Goal: Information Seeking & Learning: Learn about a topic

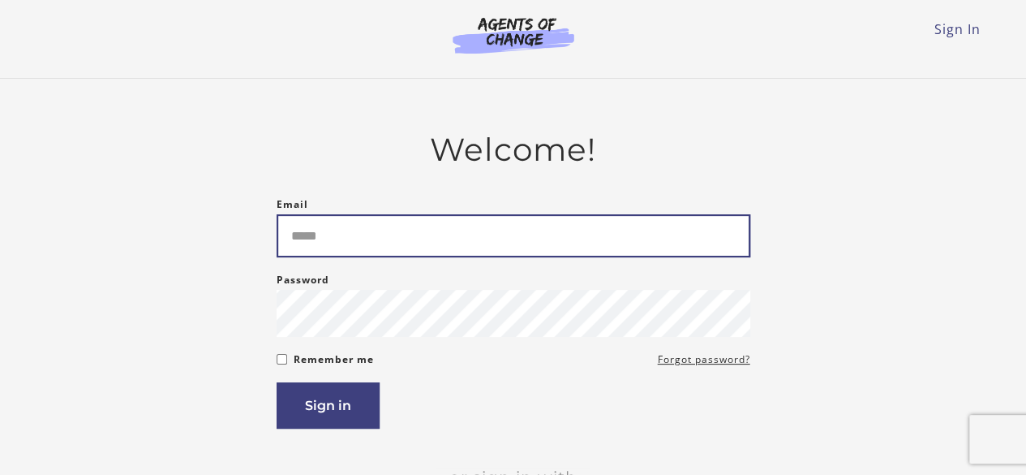
click at [395, 243] on input "Email" at bounding box center [514, 235] width 474 height 43
type input "**********"
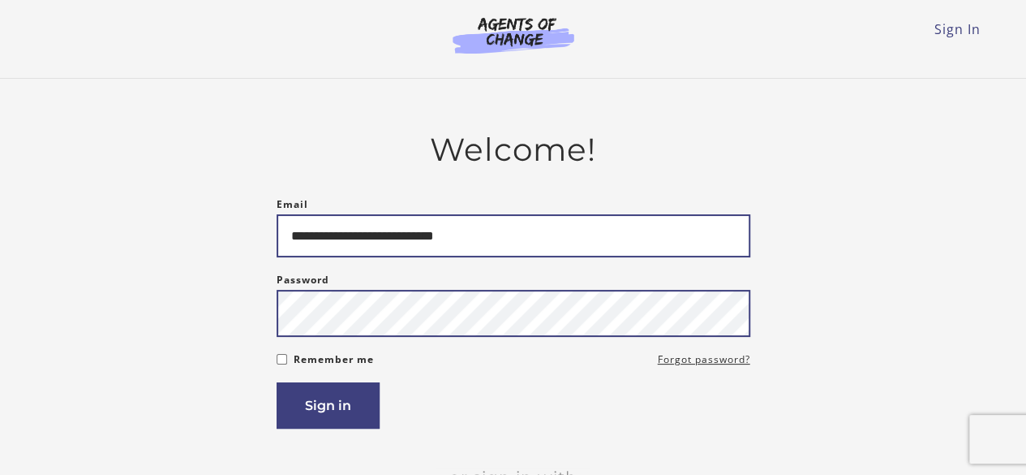
click at [277, 382] on button "Sign in" at bounding box center [328, 405] width 103 height 46
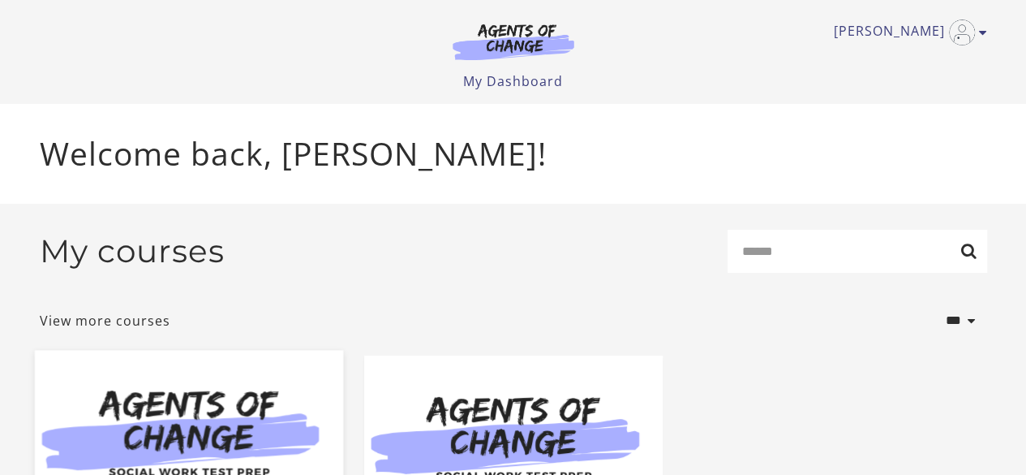
click at [240, 421] on img at bounding box center [188, 433] width 308 height 166
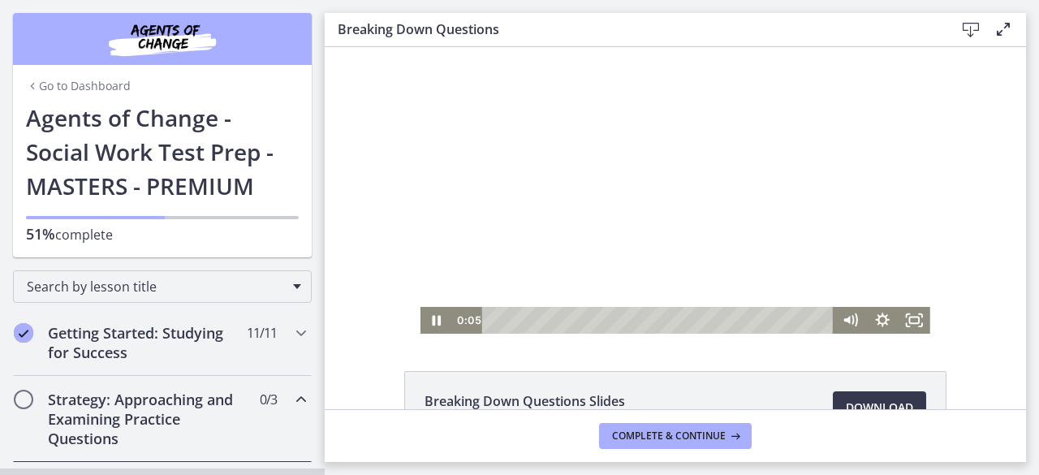
click at [560, 141] on div at bounding box center [675, 190] width 510 height 286
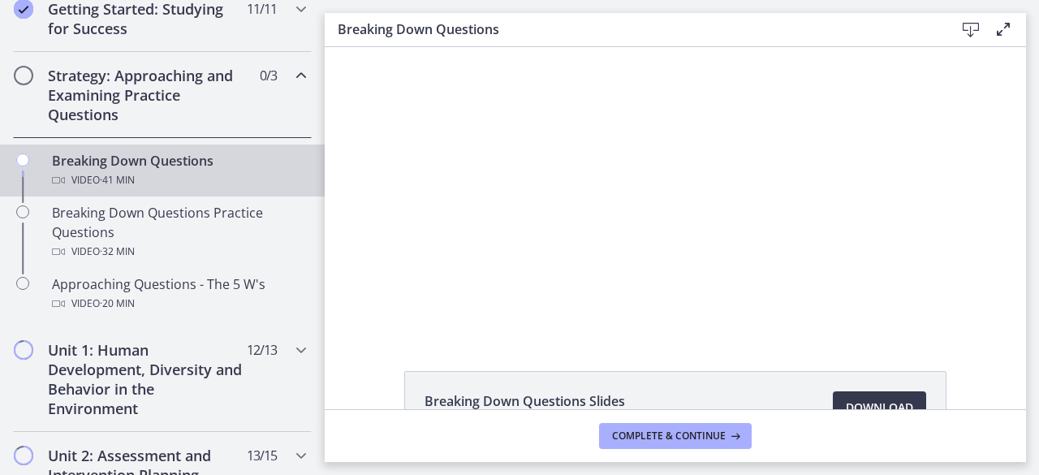
scroll to position [374, 0]
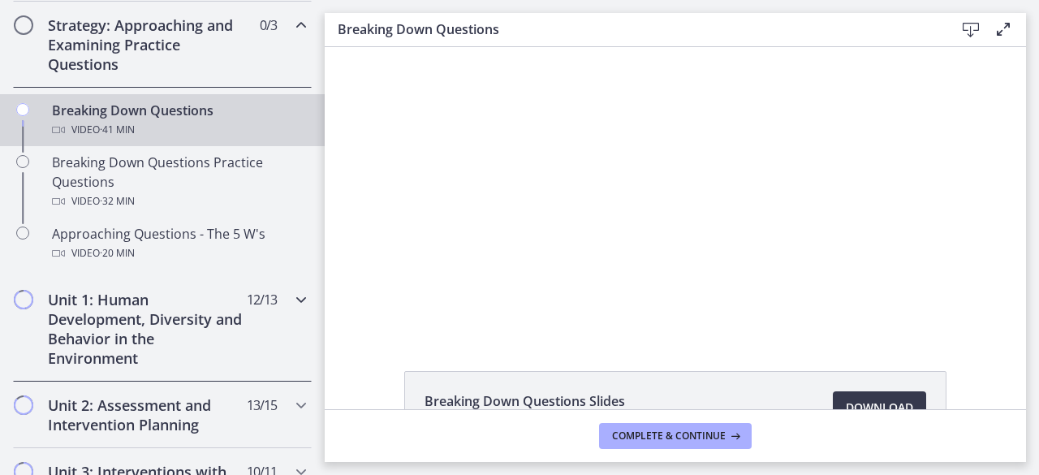
click at [185, 351] on h2 "Unit 1: Human Development, Diversity and Behavior in the Environment" at bounding box center [147, 329] width 198 height 78
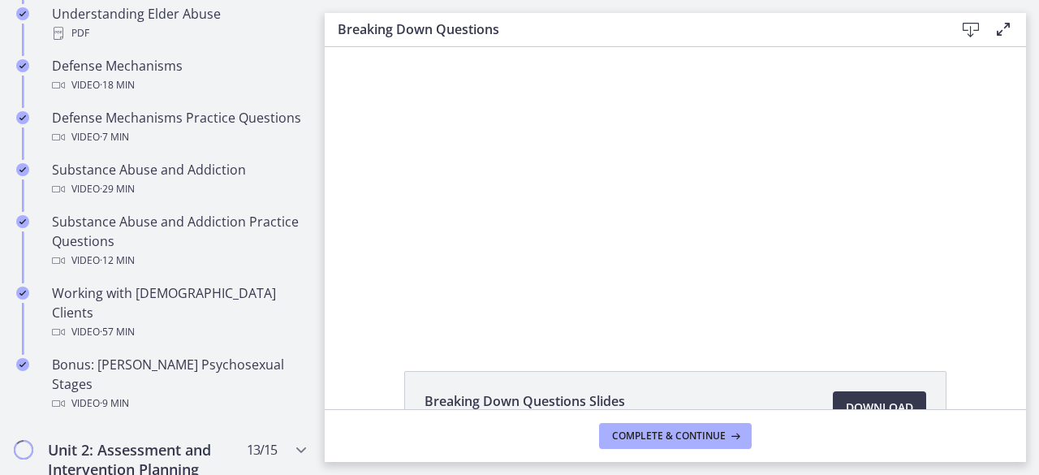
scroll to position [1039, 0]
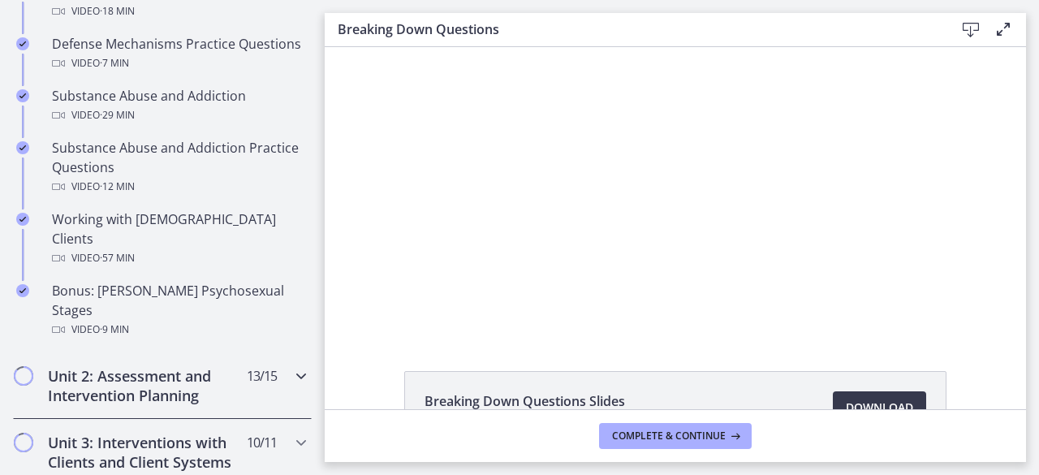
click at [185, 366] on h2 "Unit 2: Assessment and Intervention Planning" at bounding box center [147, 385] width 198 height 39
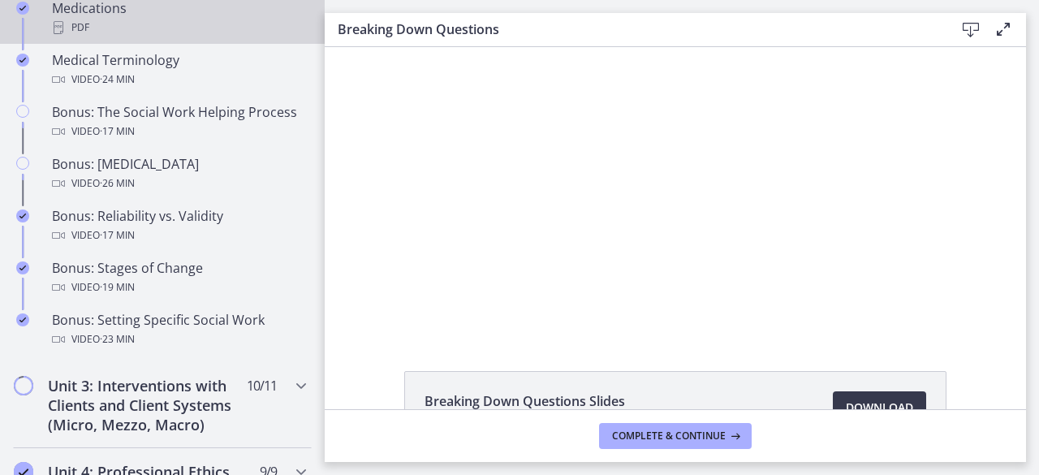
scroll to position [1259, 0]
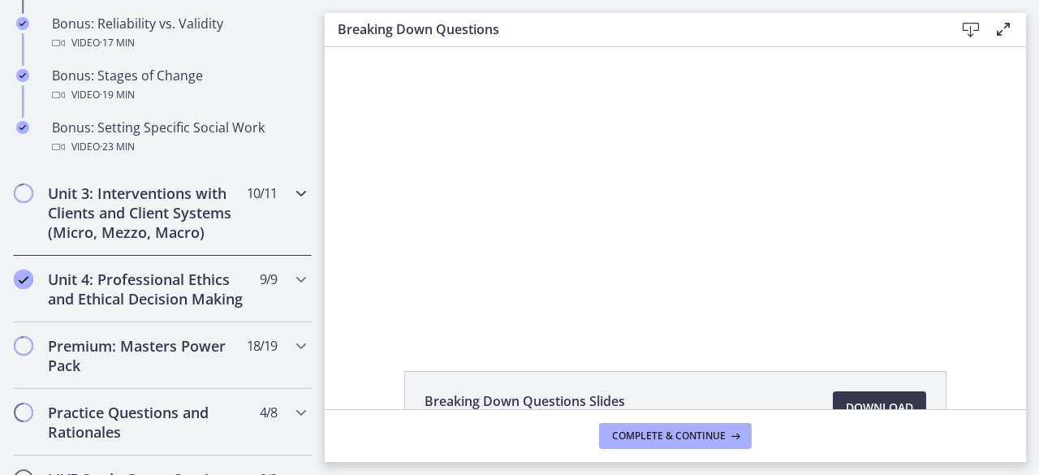
click at [211, 235] on h2 "Unit 3: Interventions with Clients and Client Systems (Micro, Mezzo, Macro)" at bounding box center [147, 212] width 198 height 58
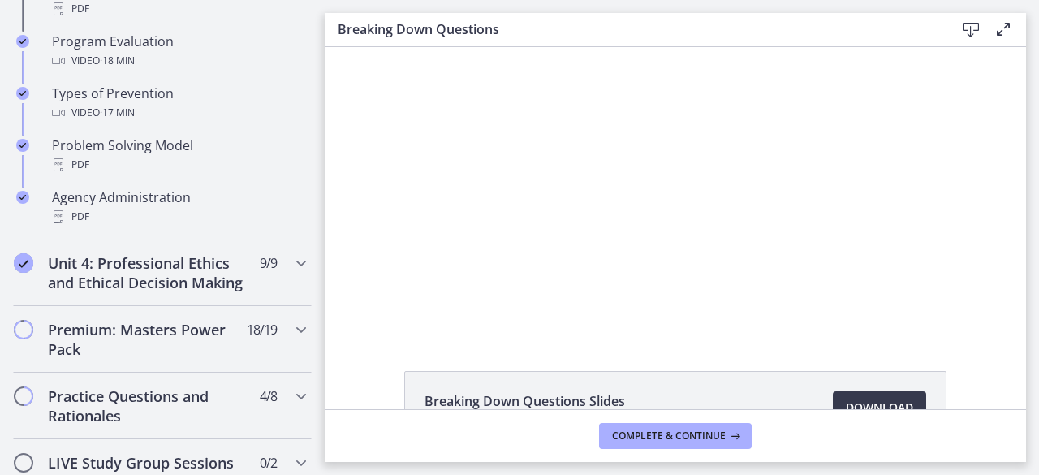
scroll to position [1164, 0]
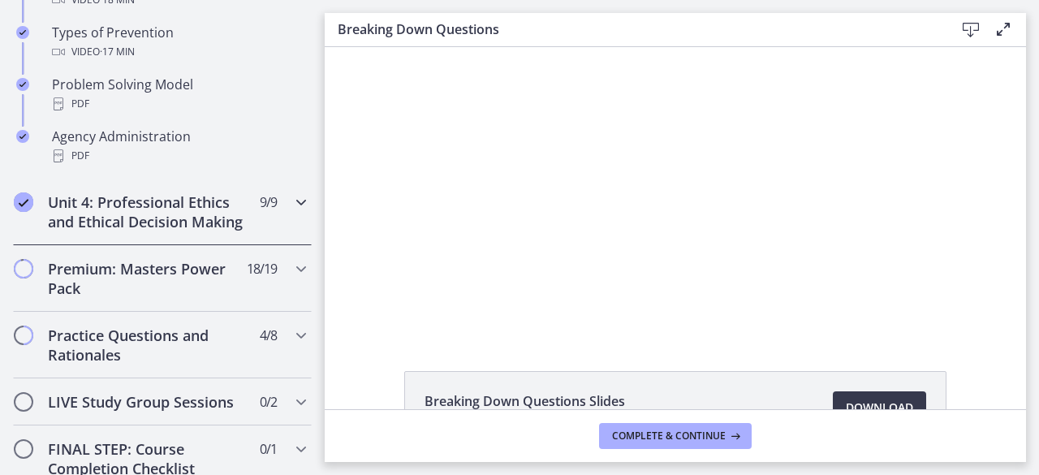
click at [269, 209] on div "Unit 4: Professional Ethics and Ethical Decision Making 9 / 9 Completed" at bounding box center [162, 212] width 299 height 67
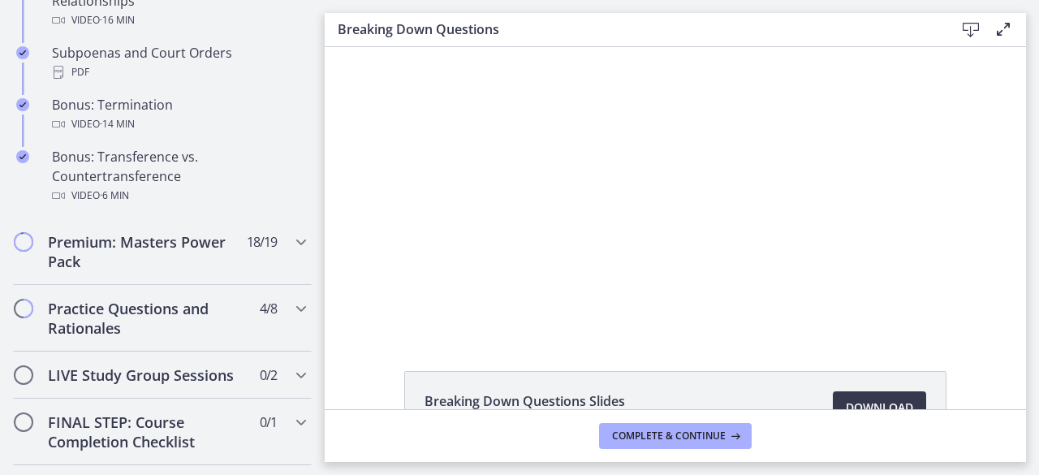
scroll to position [1089, 0]
click at [247, 250] on span "18 / 19 Completed" at bounding box center [262, 239] width 30 height 19
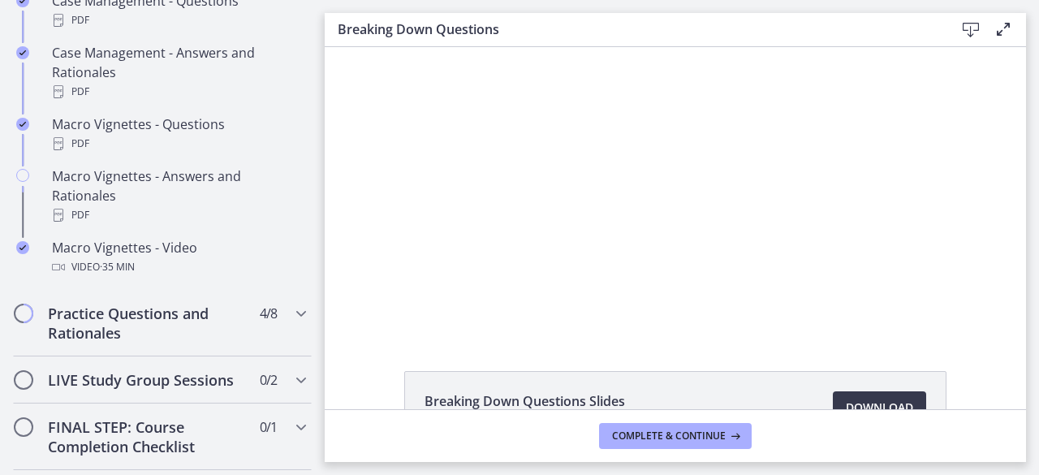
scroll to position [1726, 0]
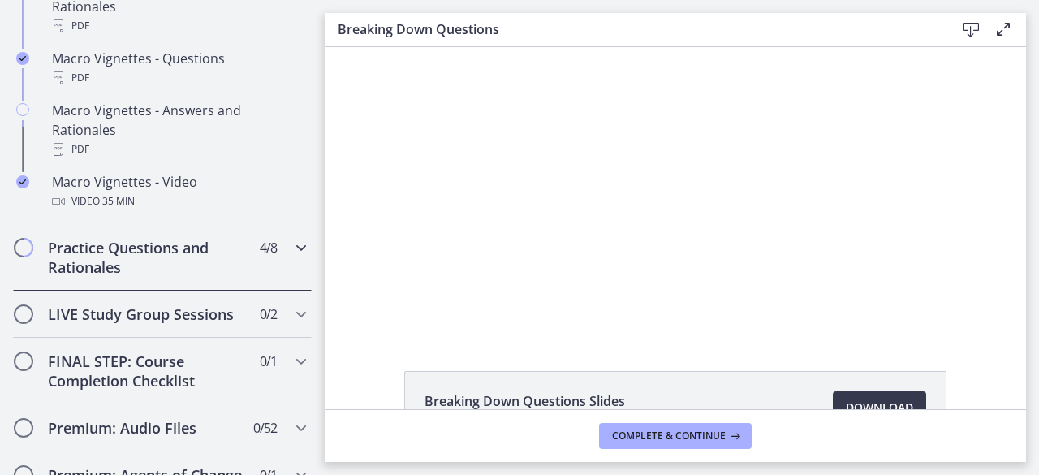
click at [224, 277] on h2 "Practice Questions and Rationales" at bounding box center [147, 257] width 198 height 39
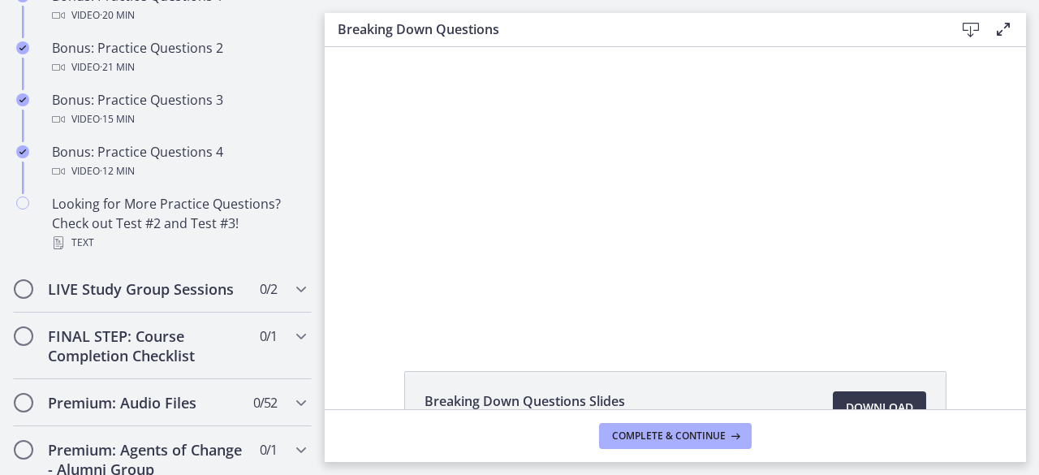
scroll to position [1203, 0]
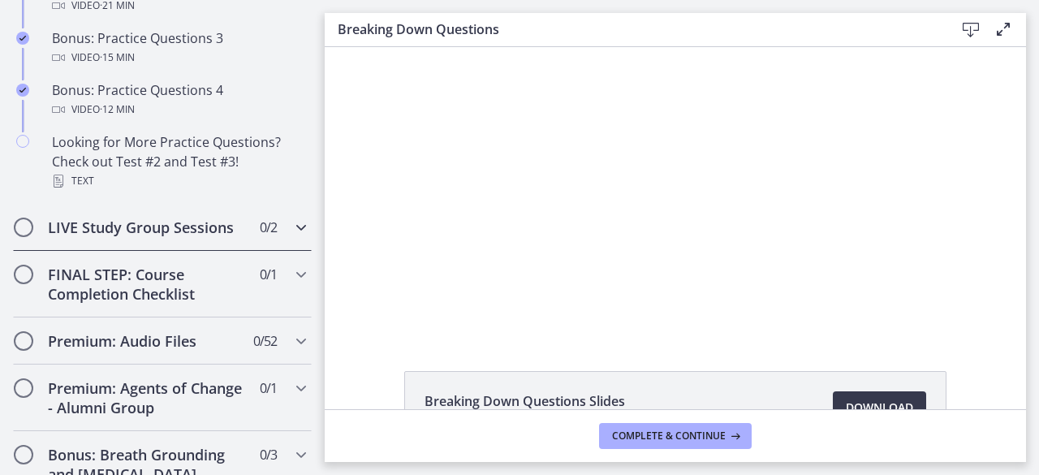
click at [200, 237] on h2 "LIVE Study Group Sessions" at bounding box center [147, 226] width 198 height 19
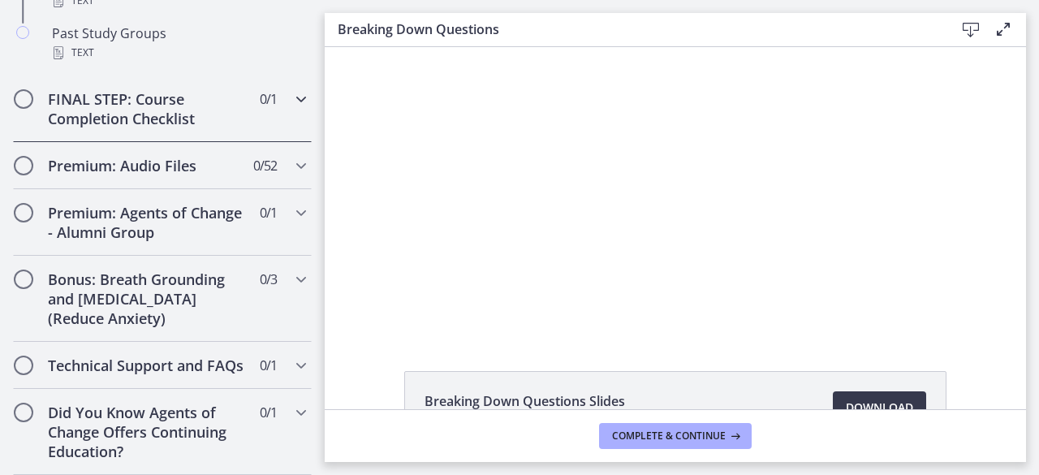
scroll to position [1037, 0]
click at [193, 269] on h2 "Bonus: Breath Grounding and Guided Imagery (Reduce Anxiety)" at bounding box center [147, 298] width 198 height 58
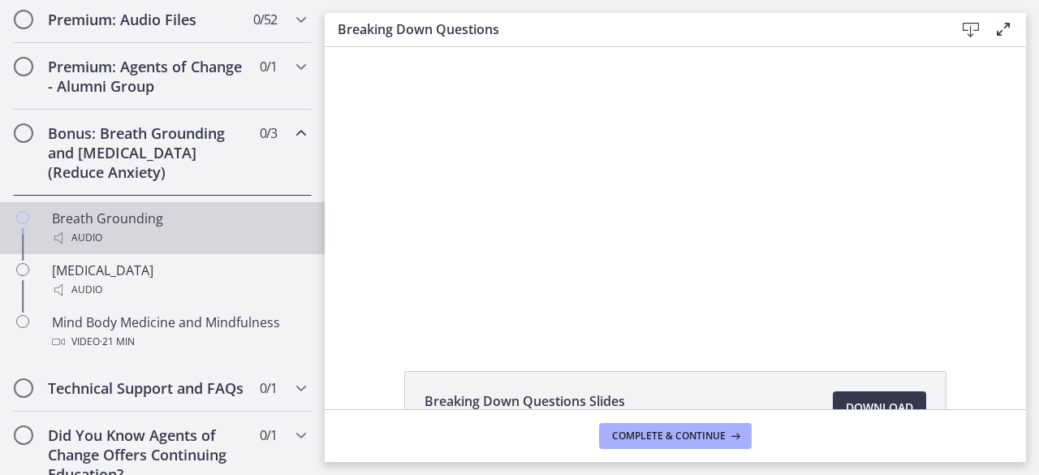
click at [193, 247] on div "Audio" at bounding box center [178, 237] width 253 height 19
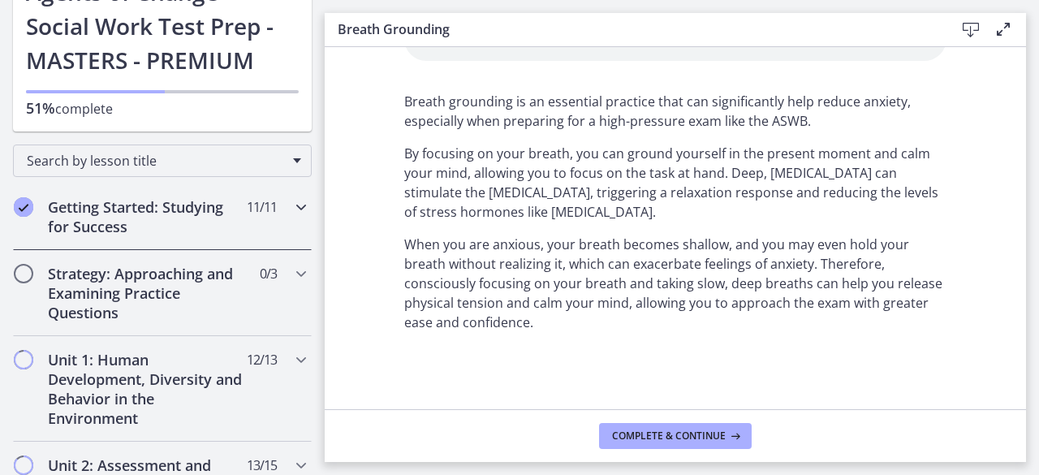
scroll to position [128, 0]
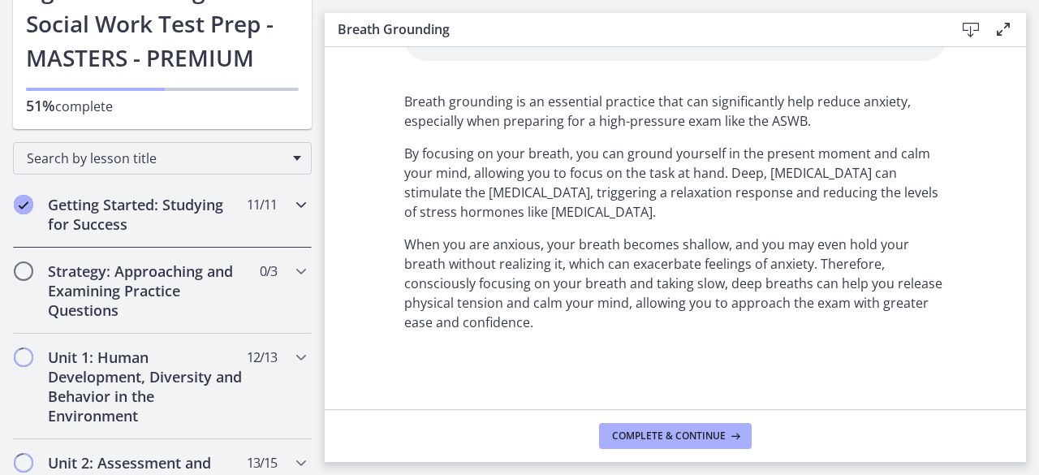
click at [196, 227] on h2 "Getting Started: Studying for Success" at bounding box center [147, 214] width 198 height 39
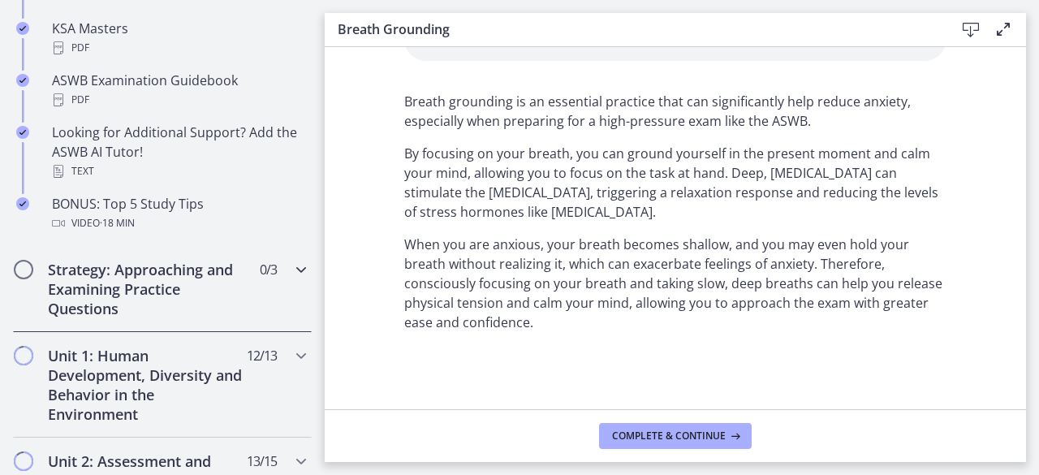
click at [174, 276] on h2 "Strategy: Approaching and Examining Practice Questions" at bounding box center [147, 289] width 198 height 58
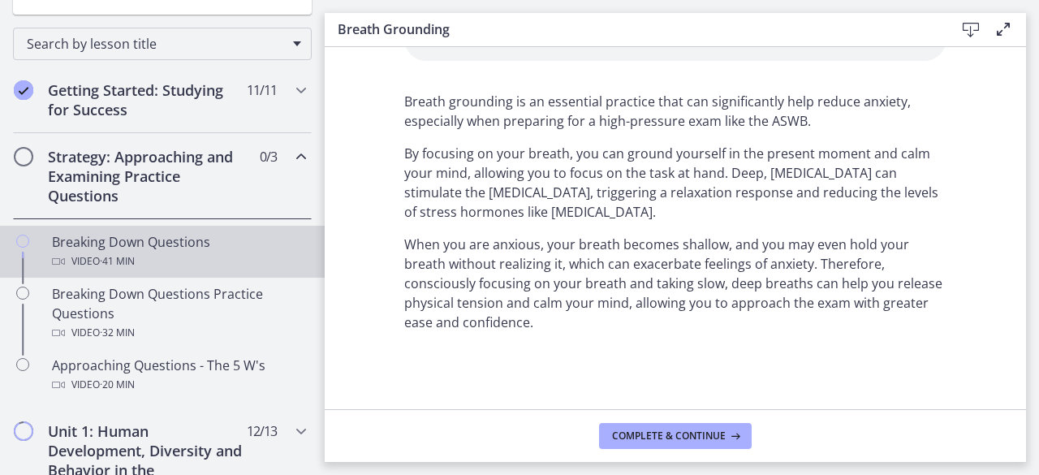
scroll to position [325, 0]
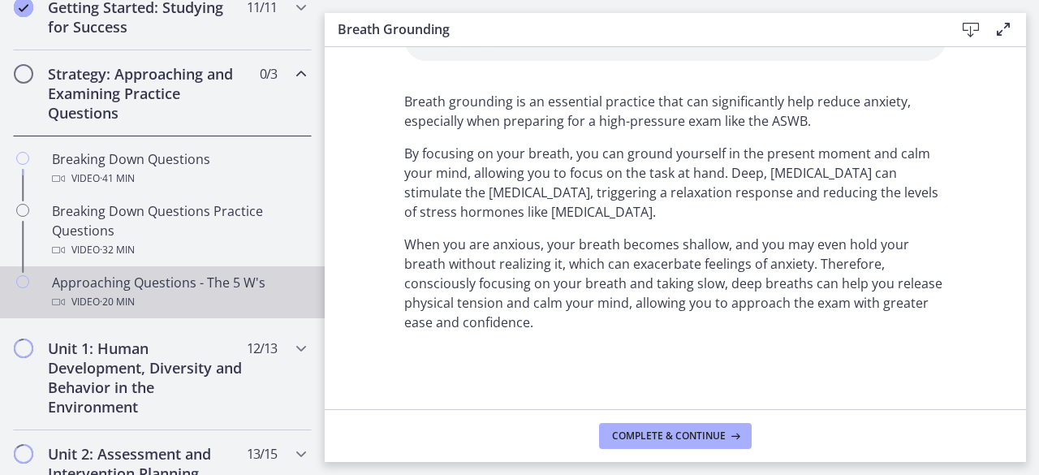
click at [190, 273] on div "Approaching Questions - The 5 W's Video · 20 min" at bounding box center [178, 292] width 253 height 39
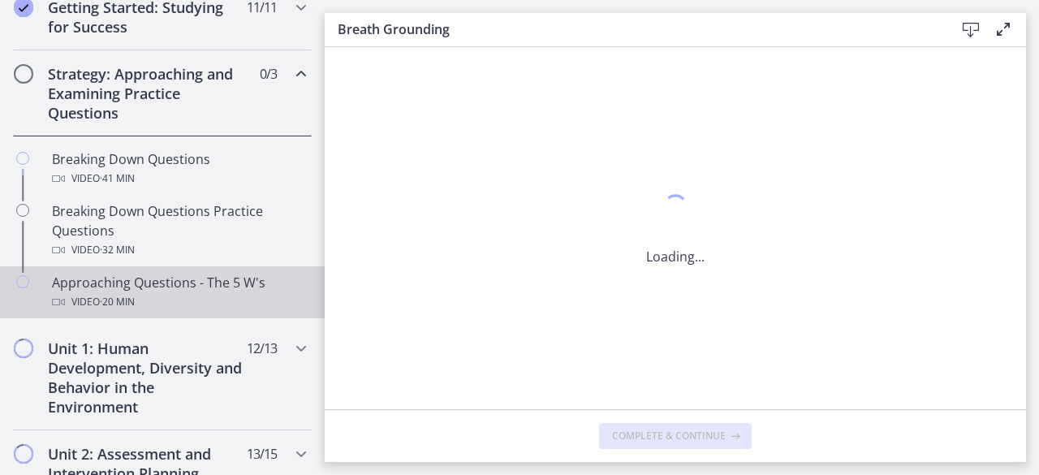
scroll to position [0, 0]
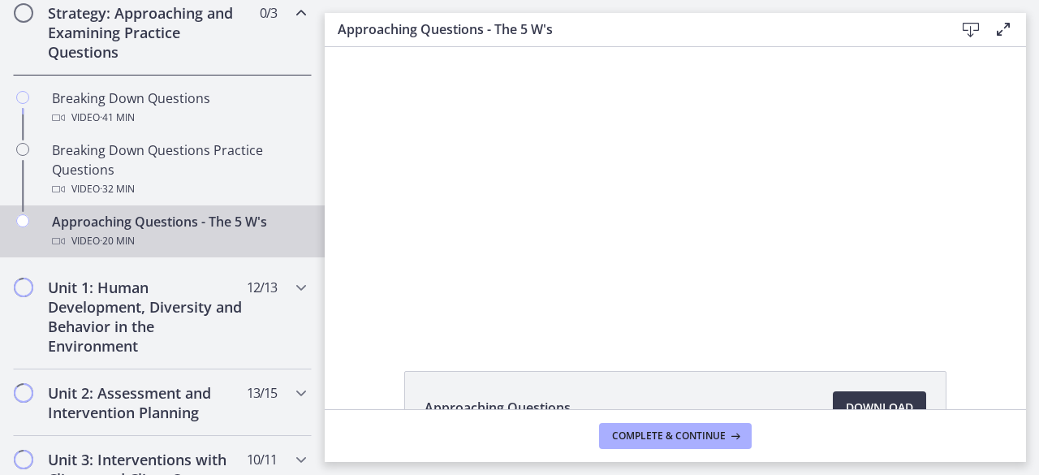
scroll to position [387, 0]
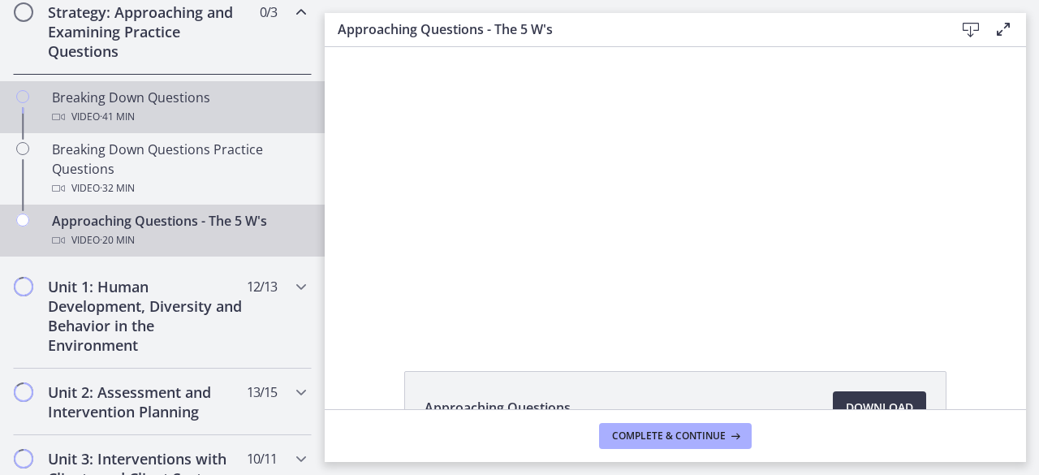
click at [218, 111] on div "Video · 41 min" at bounding box center [178, 116] width 253 height 19
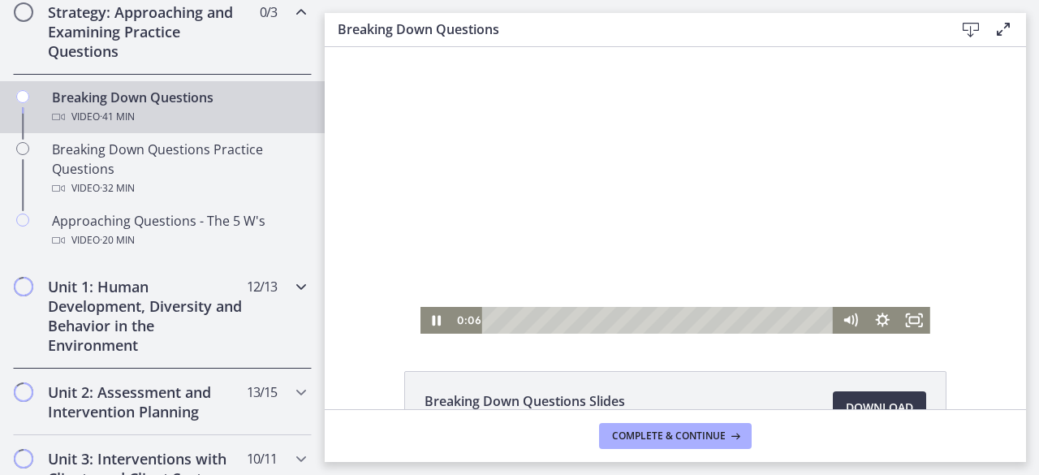
click at [224, 299] on h2 "Unit 1: Human Development, Diversity and Behavior in the Environment" at bounding box center [147, 316] width 198 height 78
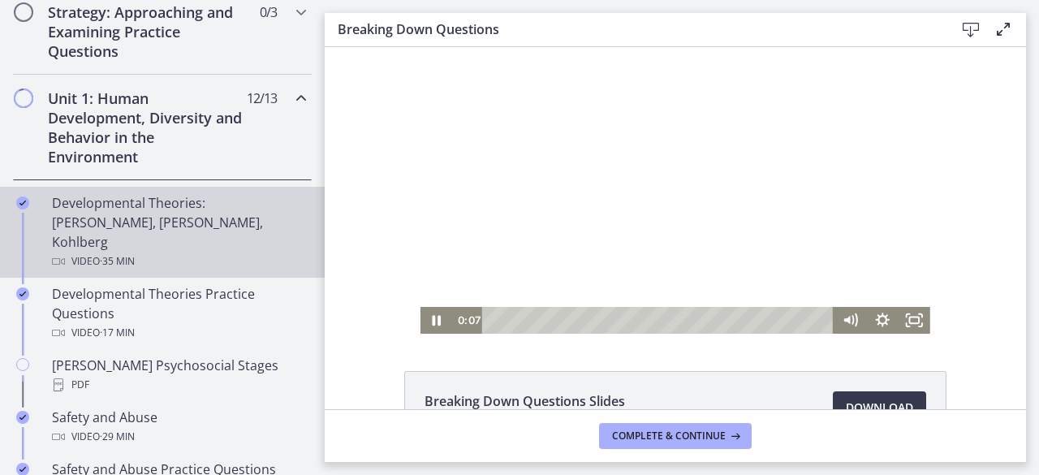
click at [202, 252] on div "Video · 35 min" at bounding box center [178, 261] width 253 height 19
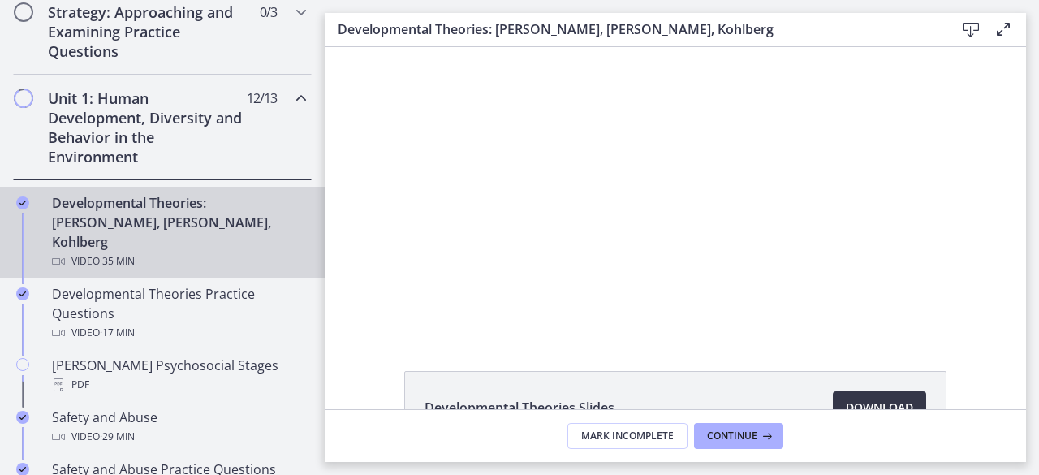
click at [889, 402] on span "Download Opens in a new window" at bounding box center [879, 407] width 67 height 19
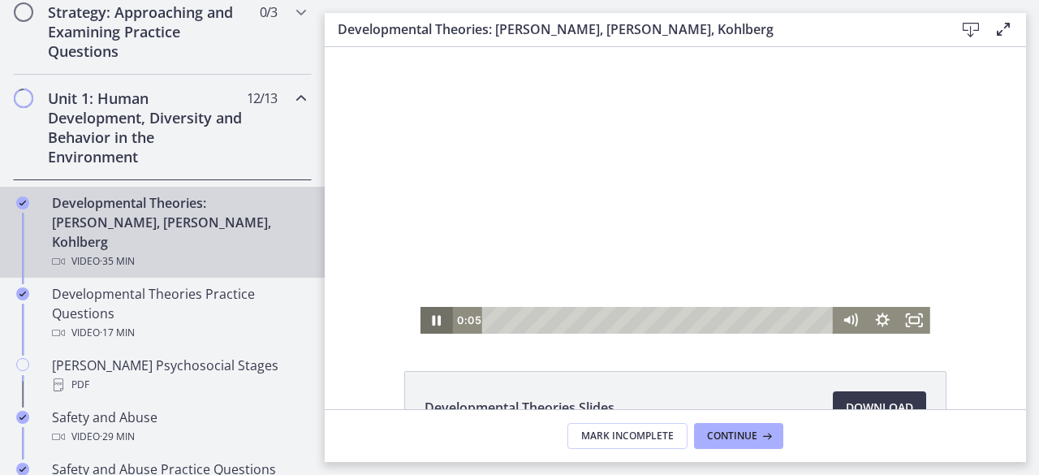
click at [432, 308] on icon "Pause" at bounding box center [436, 320] width 32 height 27
